Goal: Find specific page/section: Find specific page/section

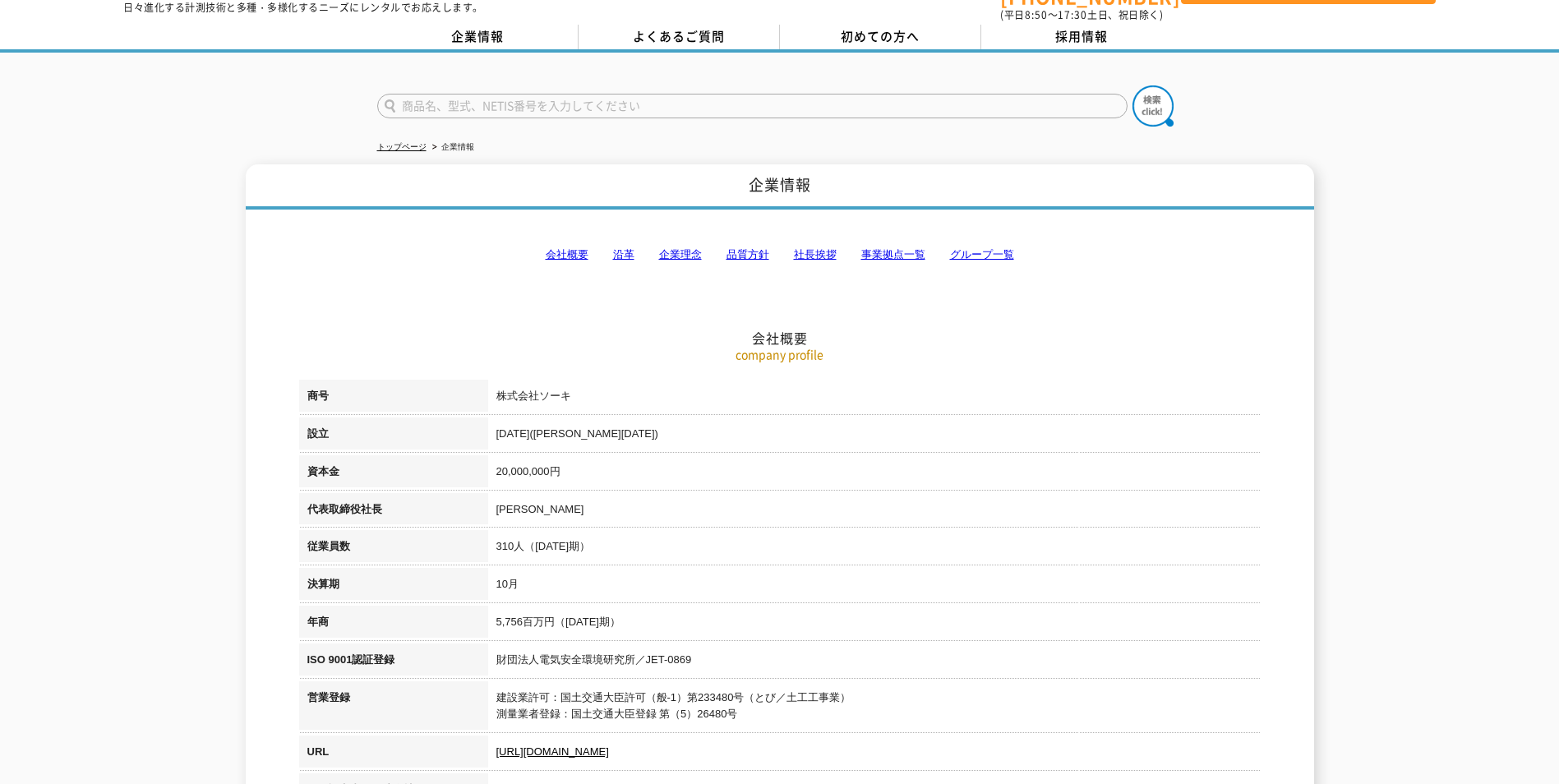
scroll to position [82, 0]
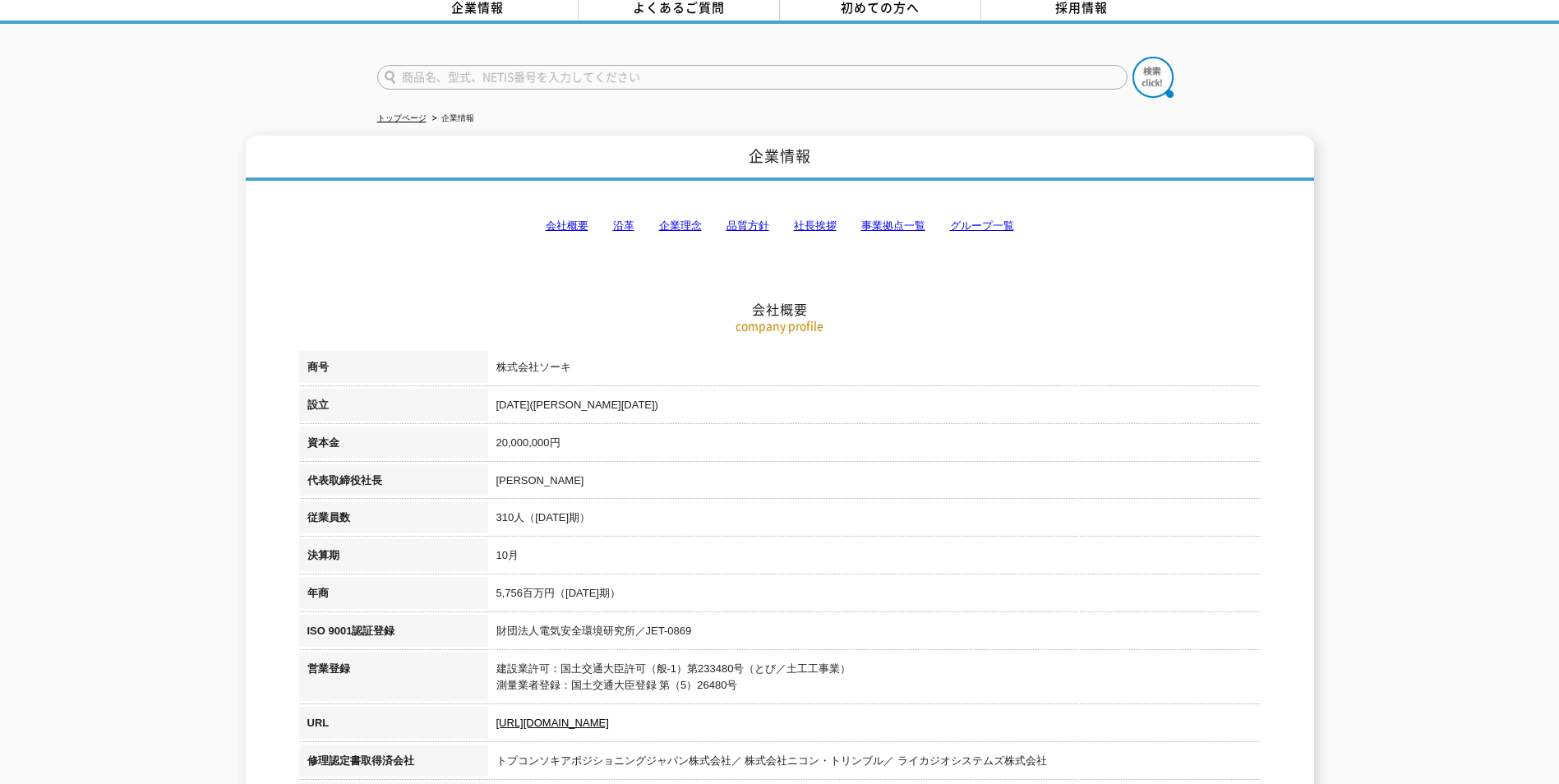
click at [884, 220] on link "事業拠点一覧" at bounding box center [894, 225] width 64 height 12
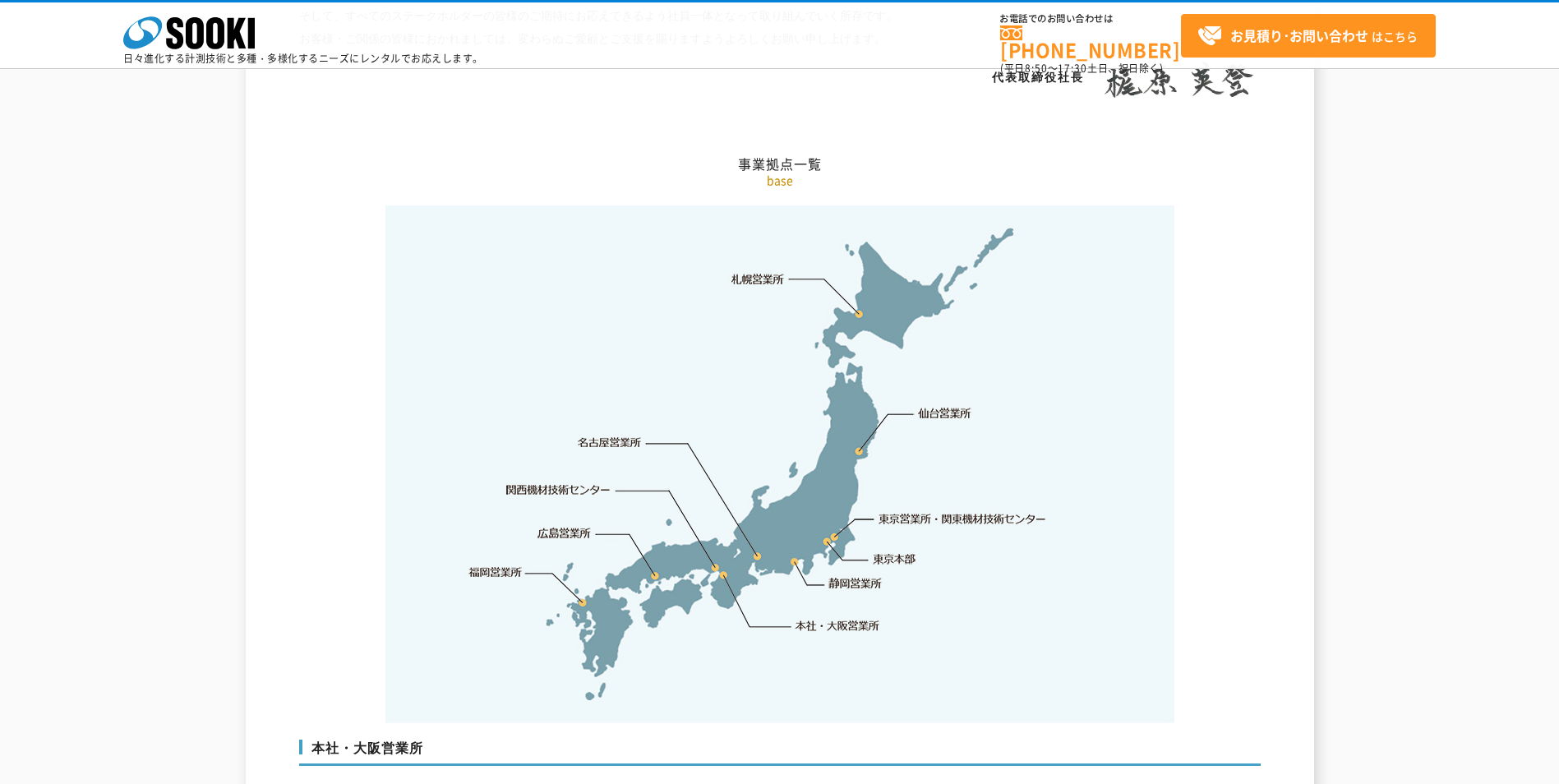
scroll to position [3301, 0]
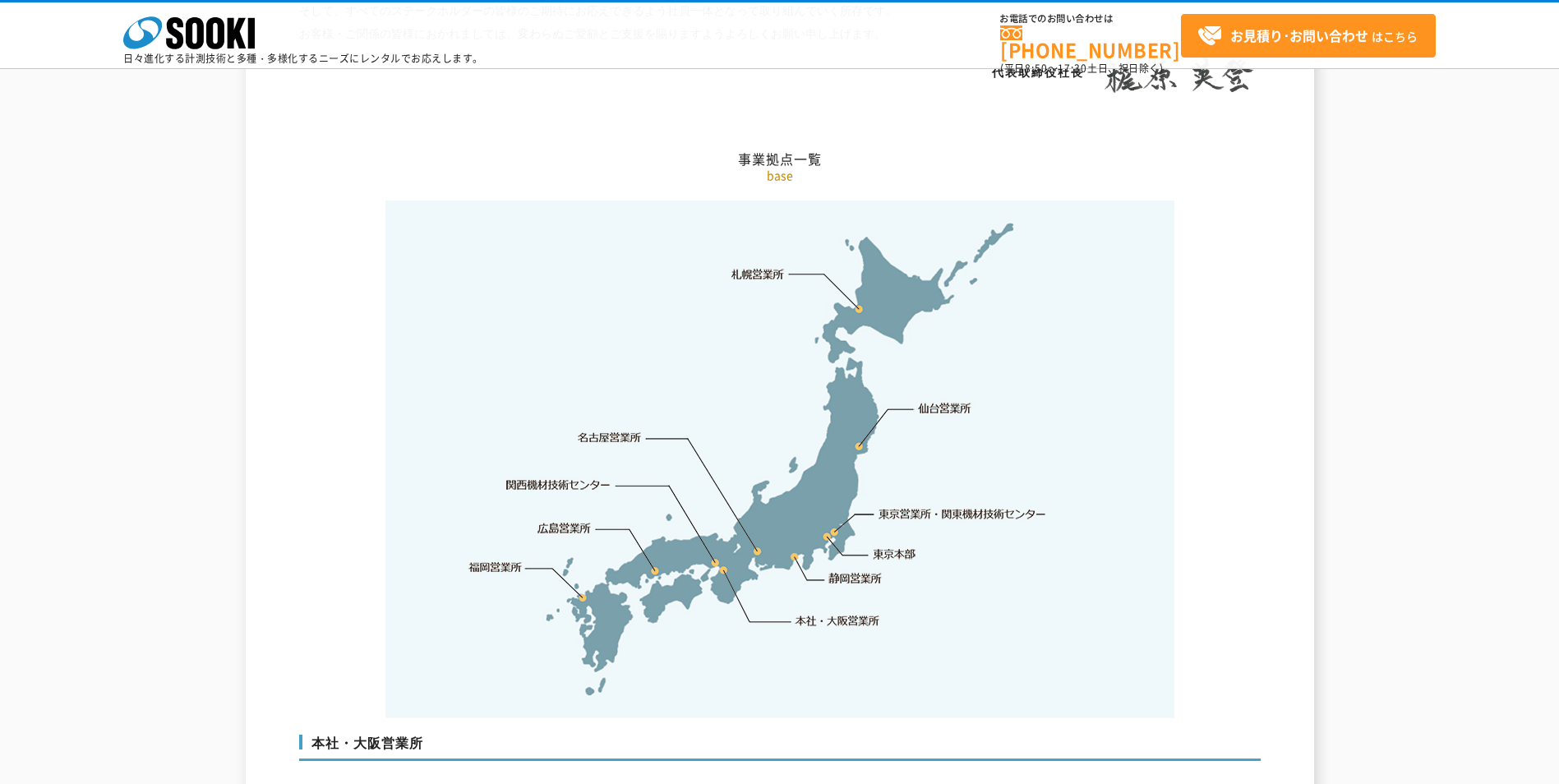
click at [571, 477] on link "関西機材技術センター" at bounding box center [558, 485] width 104 height 16
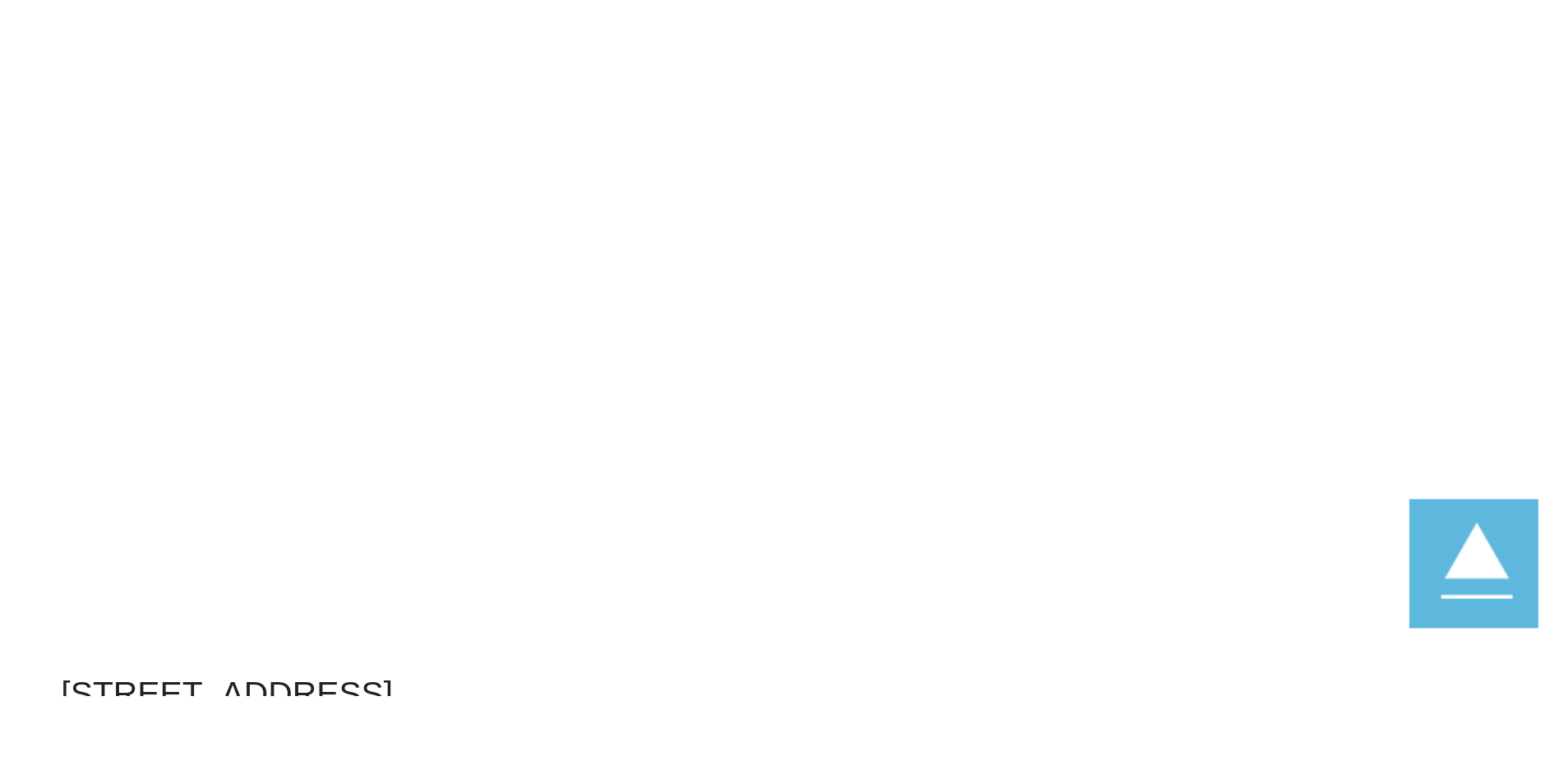
scroll to position [7349, 0]
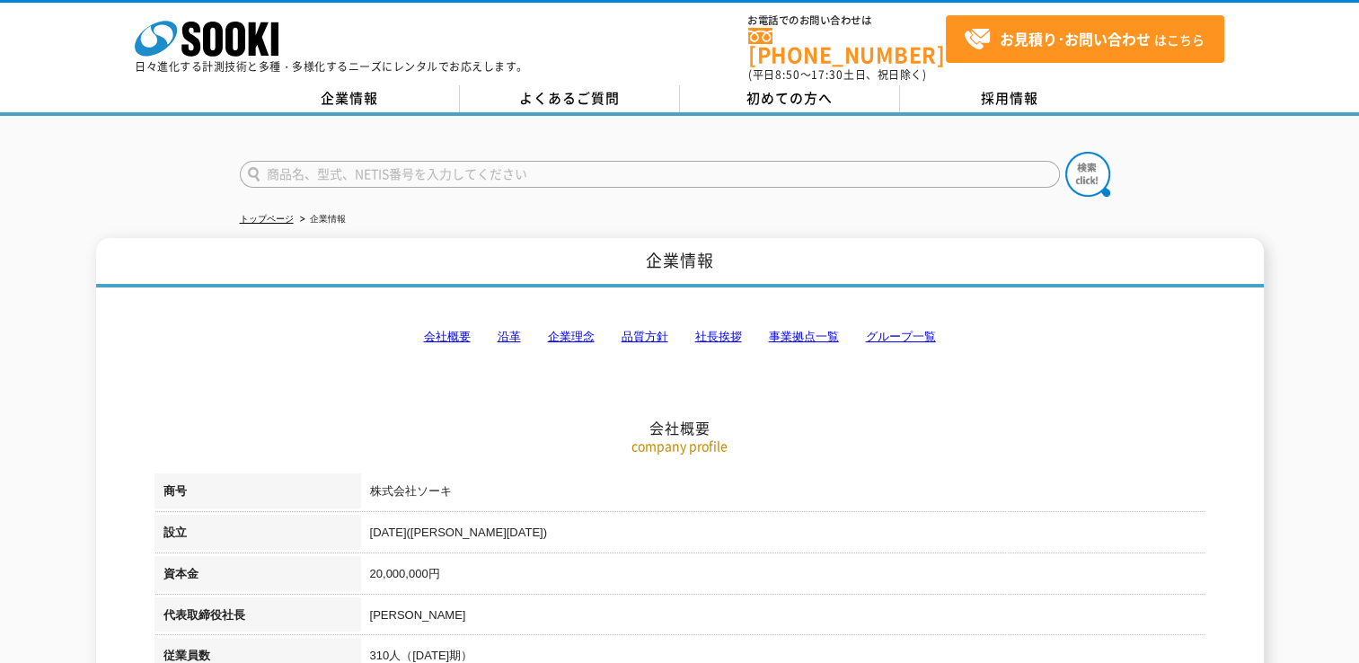
click at [821, 330] on link "事業拠点一覧" at bounding box center [804, 336] width 70 height 13
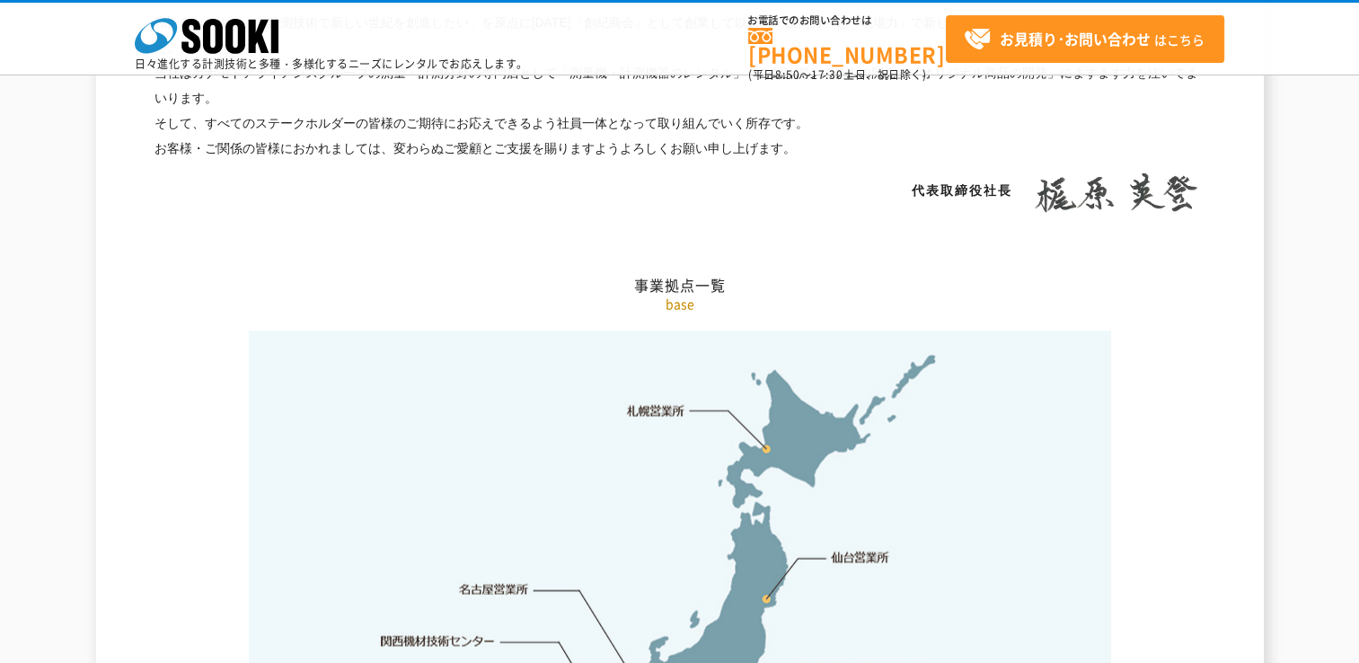
scroll to position [3606, 0]
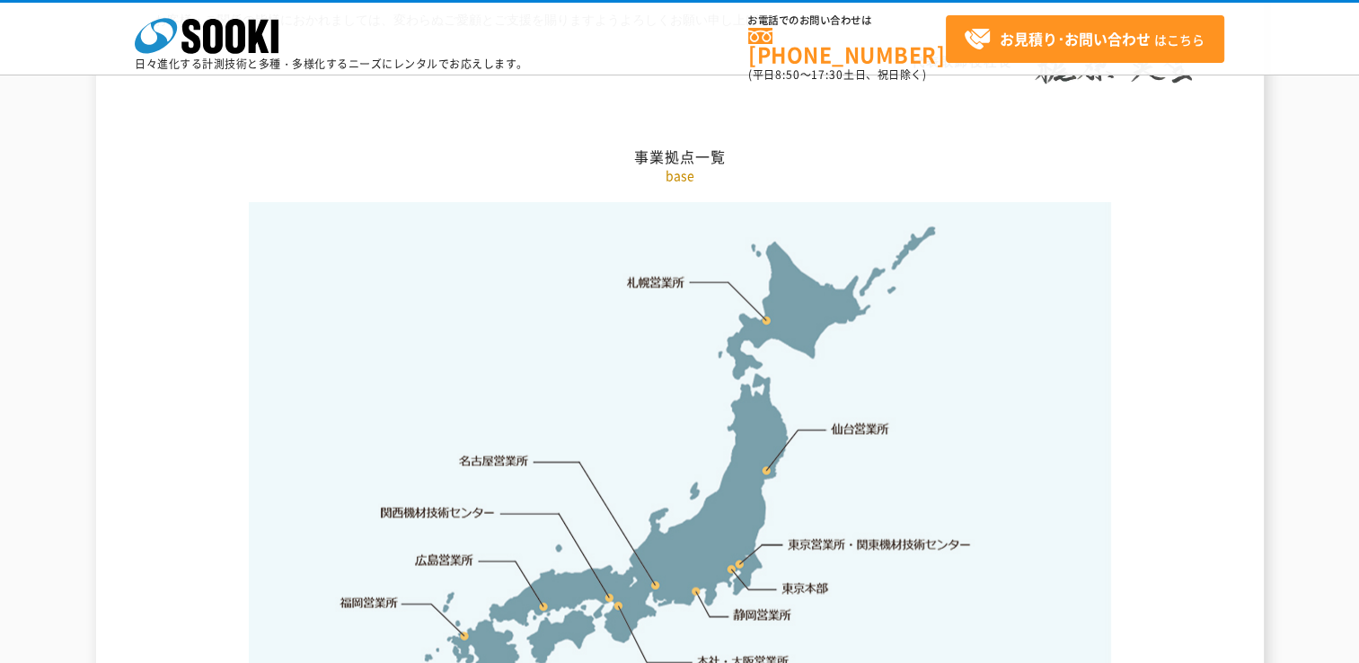
click at [406, 504] on link "関西機材技術センター" at bounding box center [438, 513] width 114 height 18
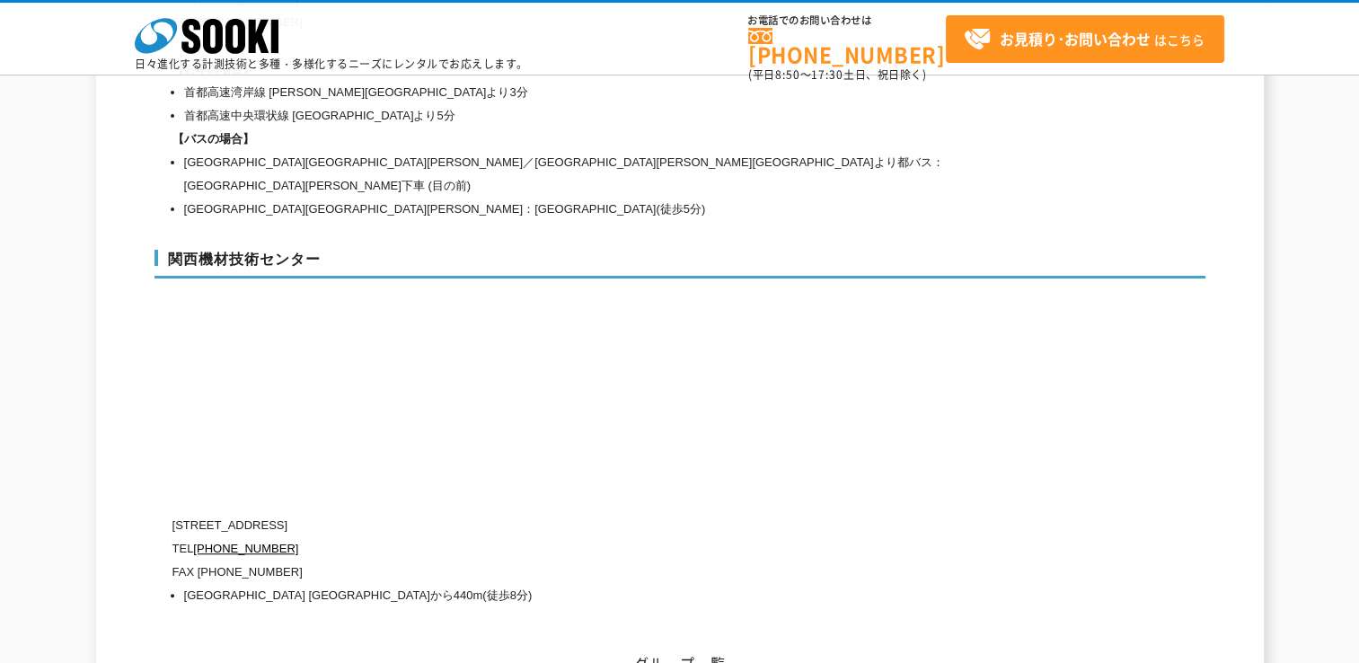
scroll to position [8110, 0]
